Goal: Information Seeking & Learning: Learn about a topic

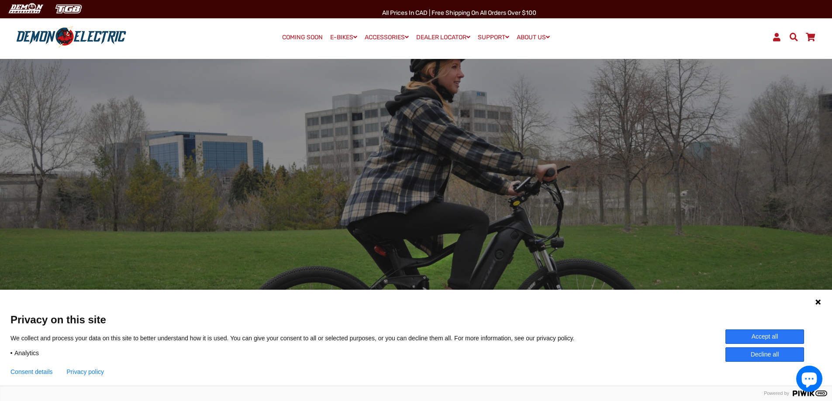
click at [767, 336] on button "Accept all" at bounding box center [764, 337] width 79 height 14
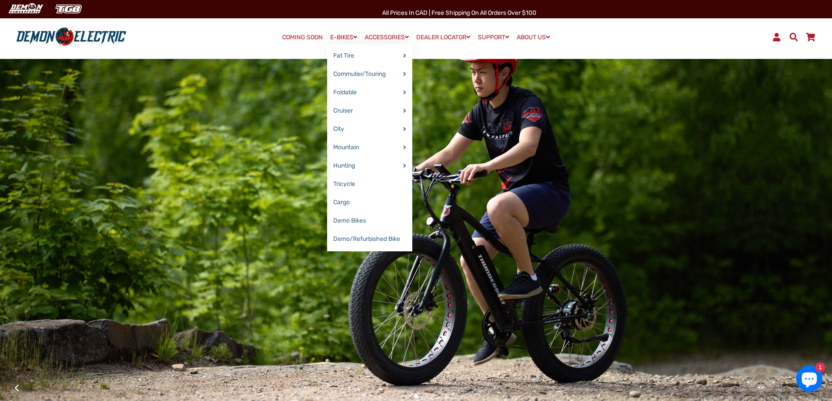
click at [338, 37] on link "E-BIKES" at bounding box center [343, 37] width 33 height 13
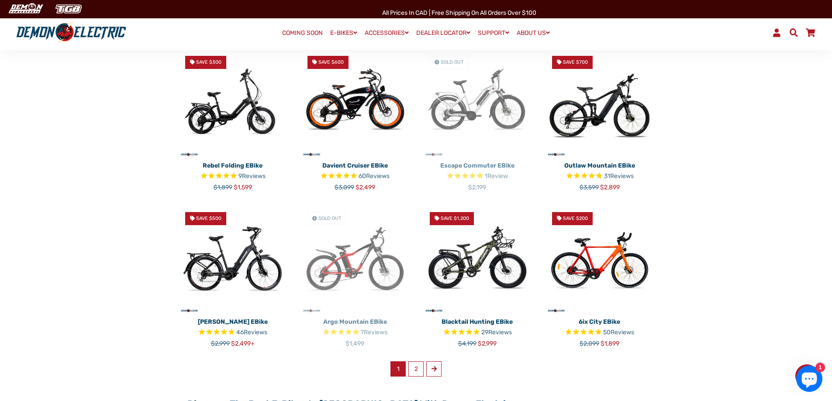
scroll to position [480, 0]
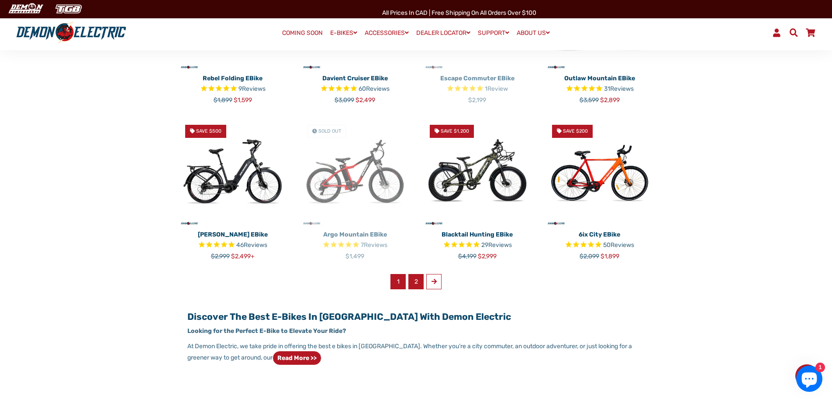
click at [416, 284] on link "2" at bounding box center [415, 281] width 15 height 15
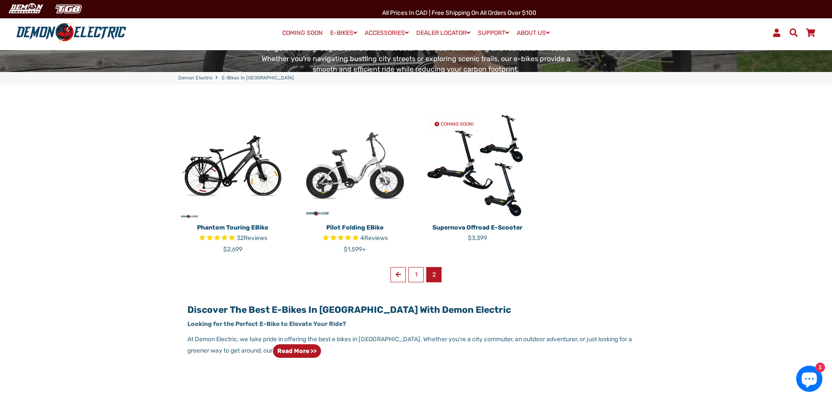
scroll to position [218, 0]
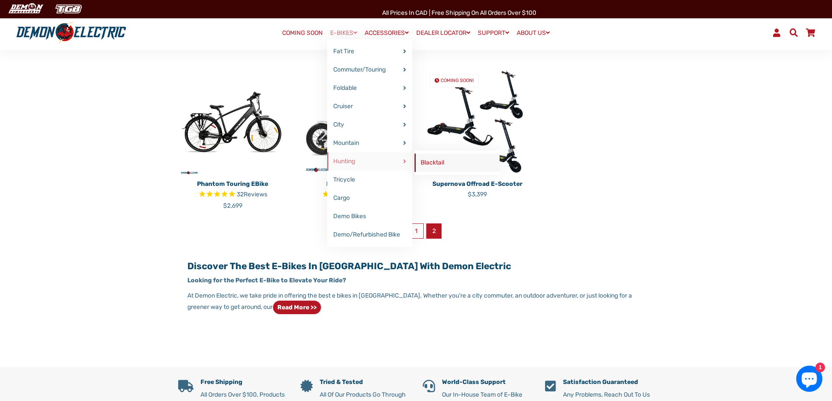
click at [433, 163] on link "Blacktail" at bounding box center [456, 163] width 85 height 18
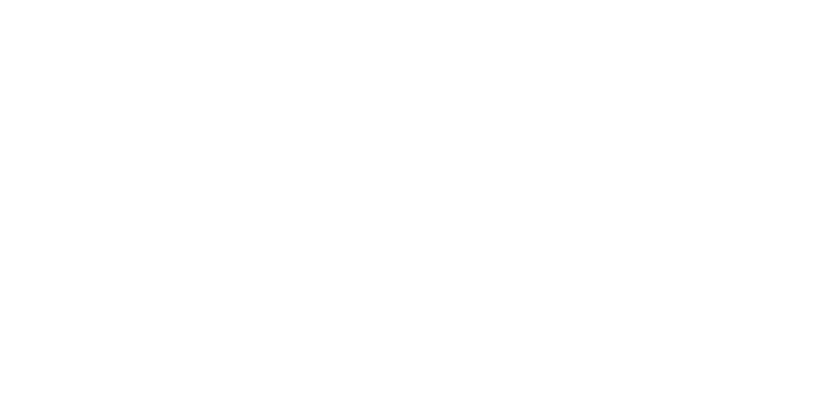
select select "******"
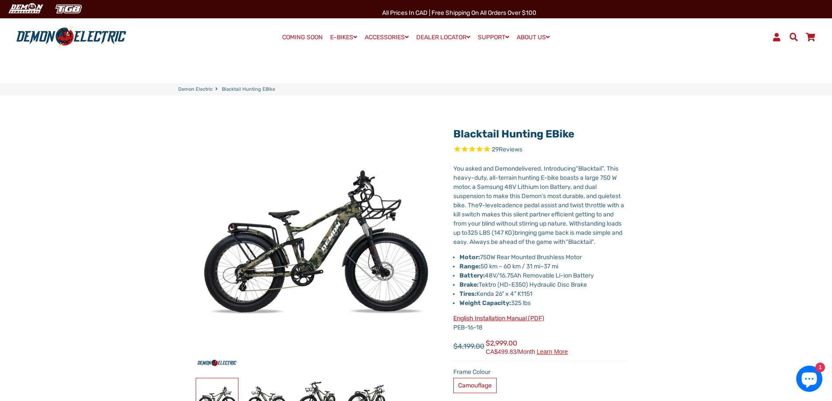
click at [300, 37] on link "COMING SOON" at bounding box center [302, 37] width 47 height 12
